Goal: Find specific page/section: Find specific page/section

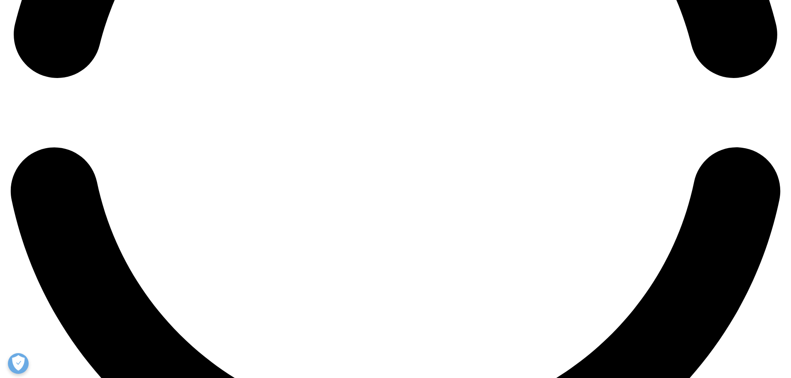
scroll to position [1745, 0]
